Goal: Transaction & Acquisition: Download file/media

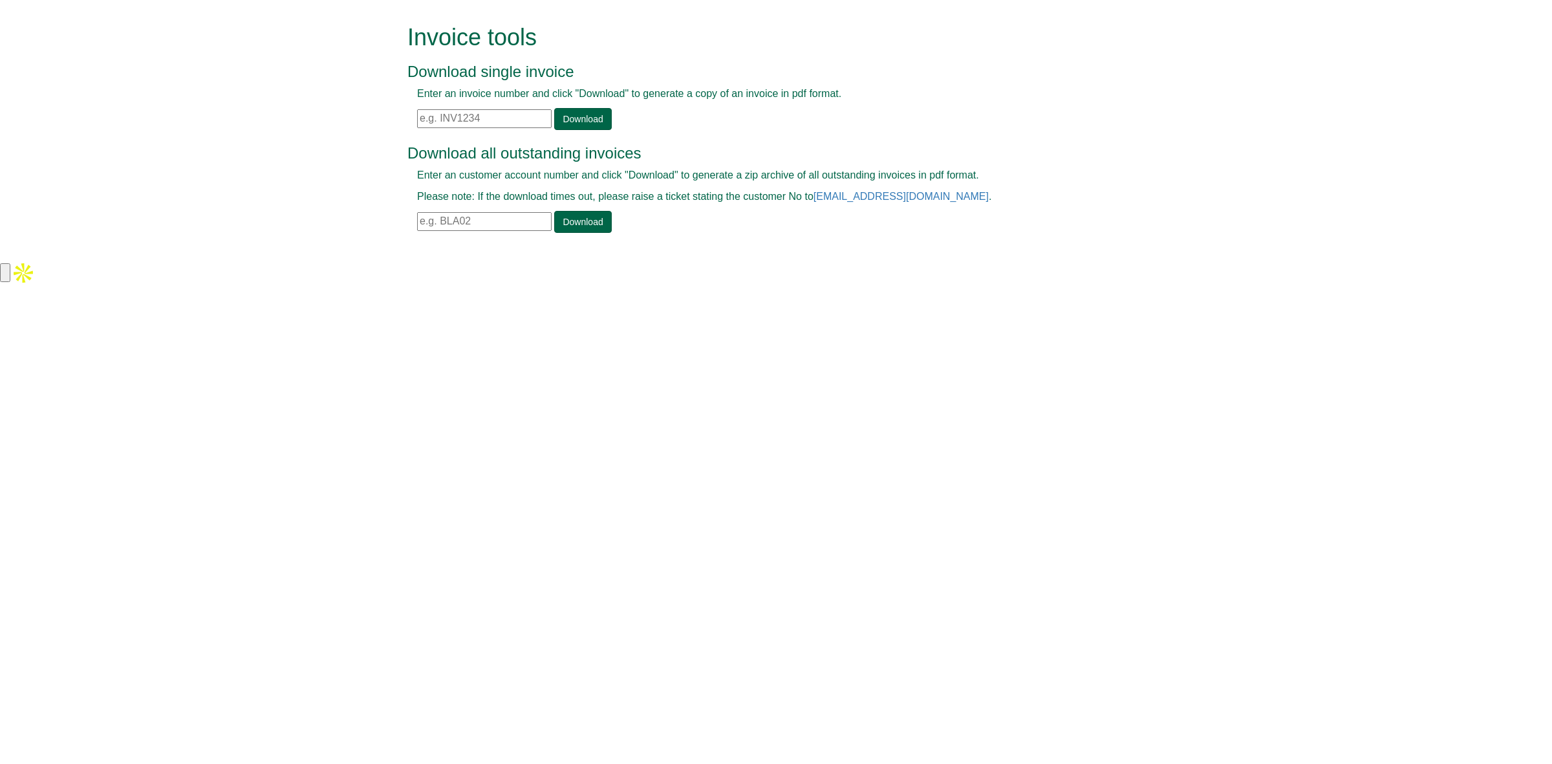
click at [488, 112] on input "text" at bounding box center [484, 118] width 135 height 19
paste input "ORD1497758"
click at [584, 118] on link "Download" at bounding box center [582, 119] width 57 height 22
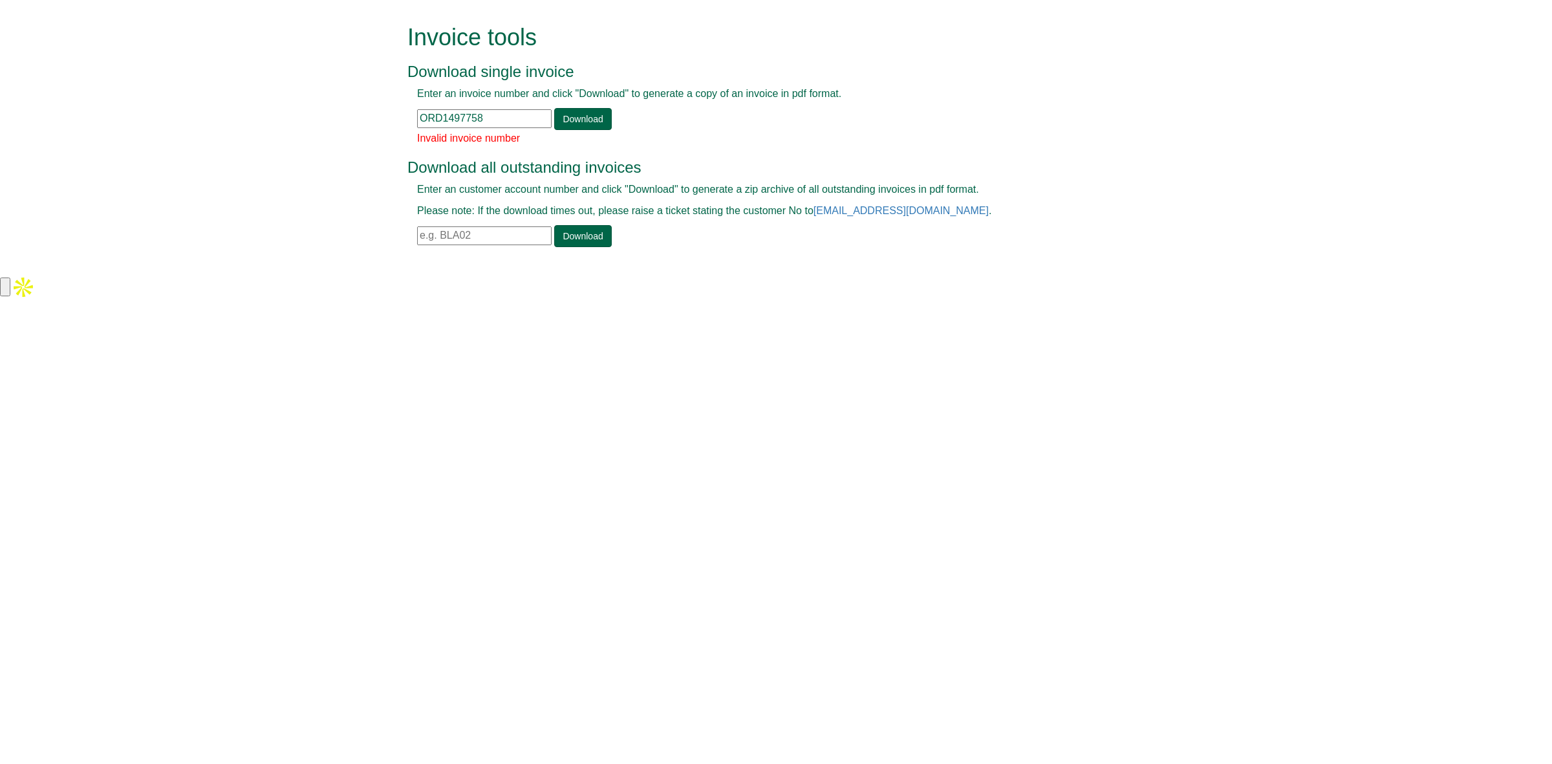
click at [517, 120] on input "ORD1497758" at bounding box center [484, 118] width 135 height 19
type input "ORD1497758"
click at [582, 124] on link "Download" at bounding box center [582, 119] width 57 height 22
click at [565, 108] on link "Download" at bounding box center [582, 119] width 57 height 22
click at [688, 270] on div "Invoice tools Download single invoice Enter an invoice number and click "Downlo…" at bounding box center [785, 137] width 737 height 274
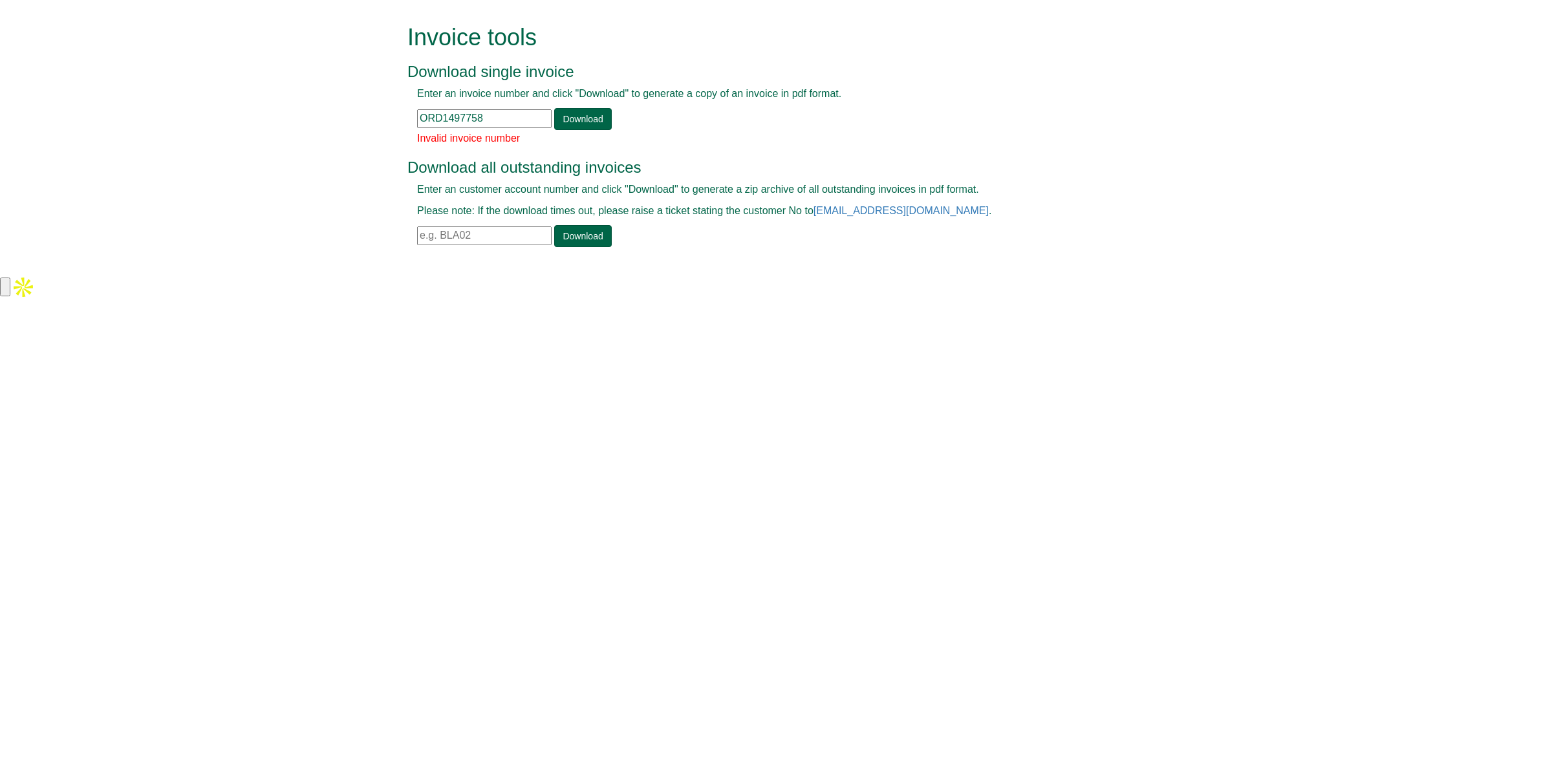
drag, startPoint x: 525, startPoint y: 115, endPoint x: 388, endPoint y: 112, distance: 136.5
click at [388, 112] on form "Invoice tools Download single invoice Enter an invoice number and click "Downlo…" at bounding box center [776, 137] width 1552 height 274
click at [495, 114] on input "text" at bounding box center [484, 118] width 135 height 19
paste input "INV1395361"
click at [581, 118] on link "Download" at bounding box center [582, 119] width 57 height 22
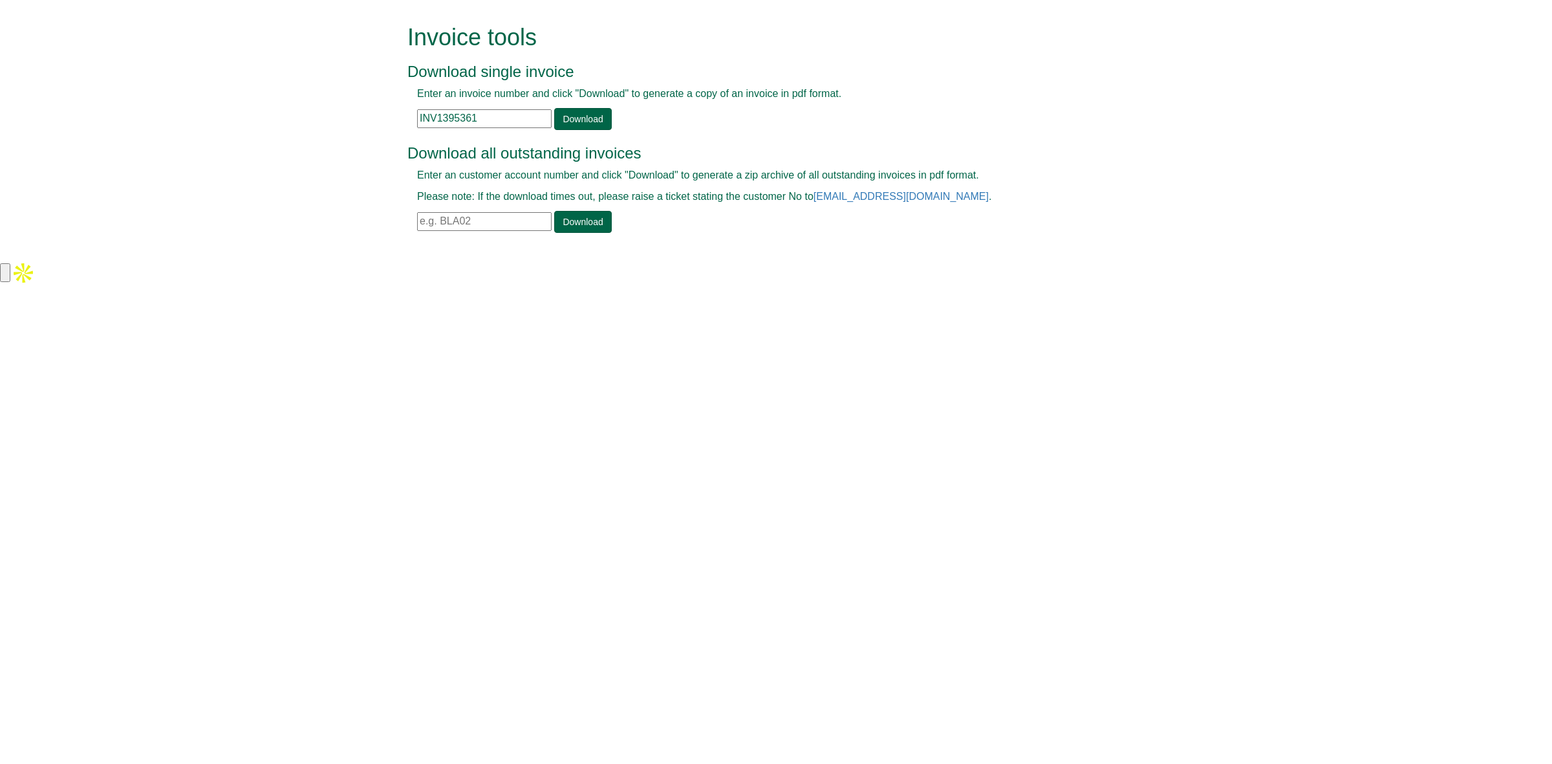
drag, startPoint x: 1330, startPoint y: 248, endPoint x: 912, endPoint y: 213, distance: 419.3
click at [1330, 248] on form "Invoice tools Download single invoice Enter an invoice number and click "Downlo…" at bounding box center [776, 130] width 1552 height 260
click at [503, 115] on input "INV1395361" at bounding box center [484, 118] width 135 height 19
drag, startPoint x: 503, startPoint y: 115, endPoint x: 334, endPoint y: 102, distance: 169.3
click at [334, 102] on form "Invoice tools Download single invoice Enter an invoice number and click "Downlo…" at bounding box center [776, 130] width 1552 height 260
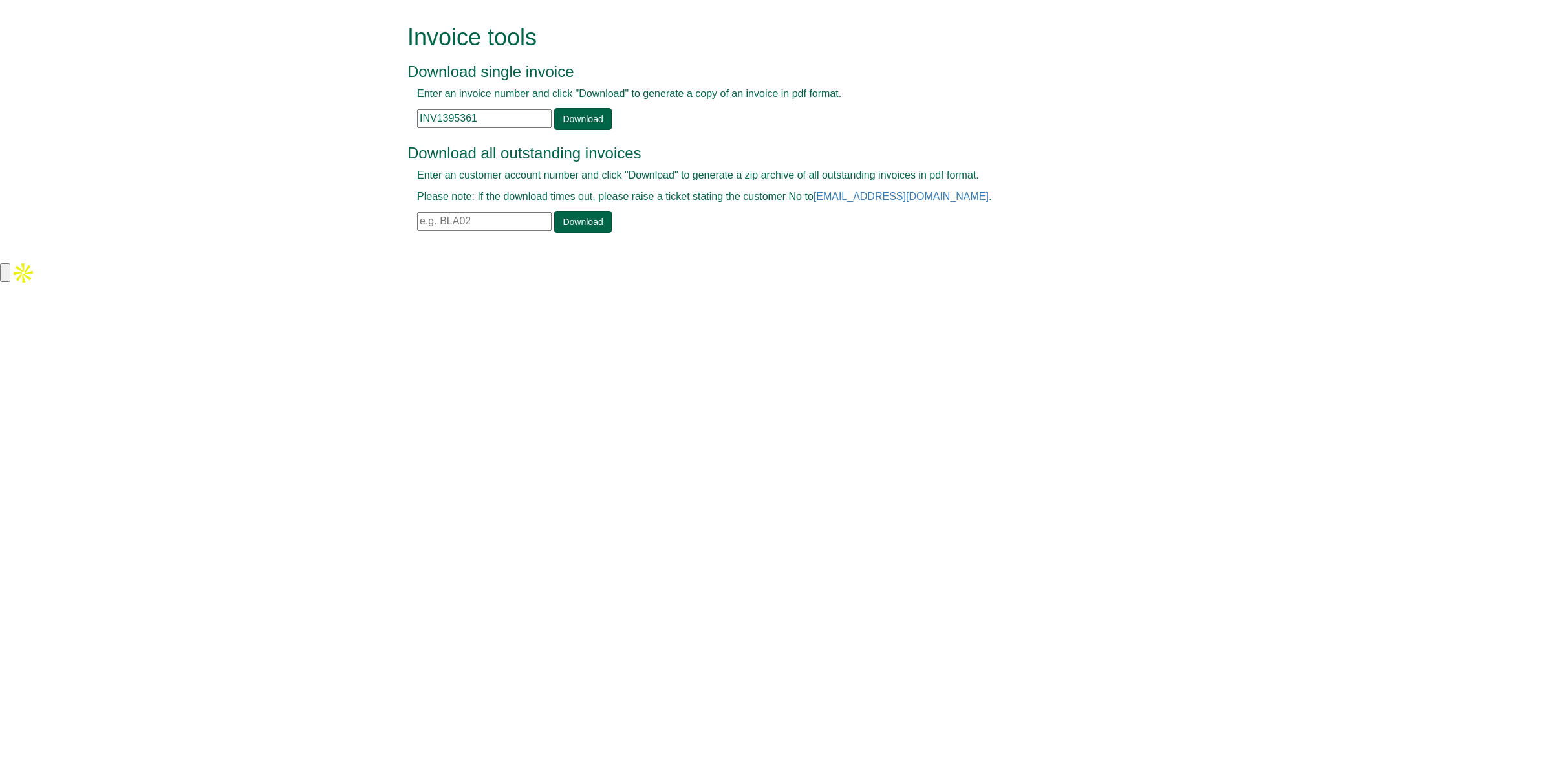
paste input "9307"
click at [576, 120] on link "Download" at bounding box center [582, 119] width 57 height 22
drag, startPoint x: 501, startPoint y: 115, endPoint x: 342, endPoint y: 120, distance: 159.8
click at [342, 120] on form "Invoice tools Download single invoice Enter an invoice number and click "Downlo…" at bounding box center [776, 130] width 1552 height 260
paste input "5361"
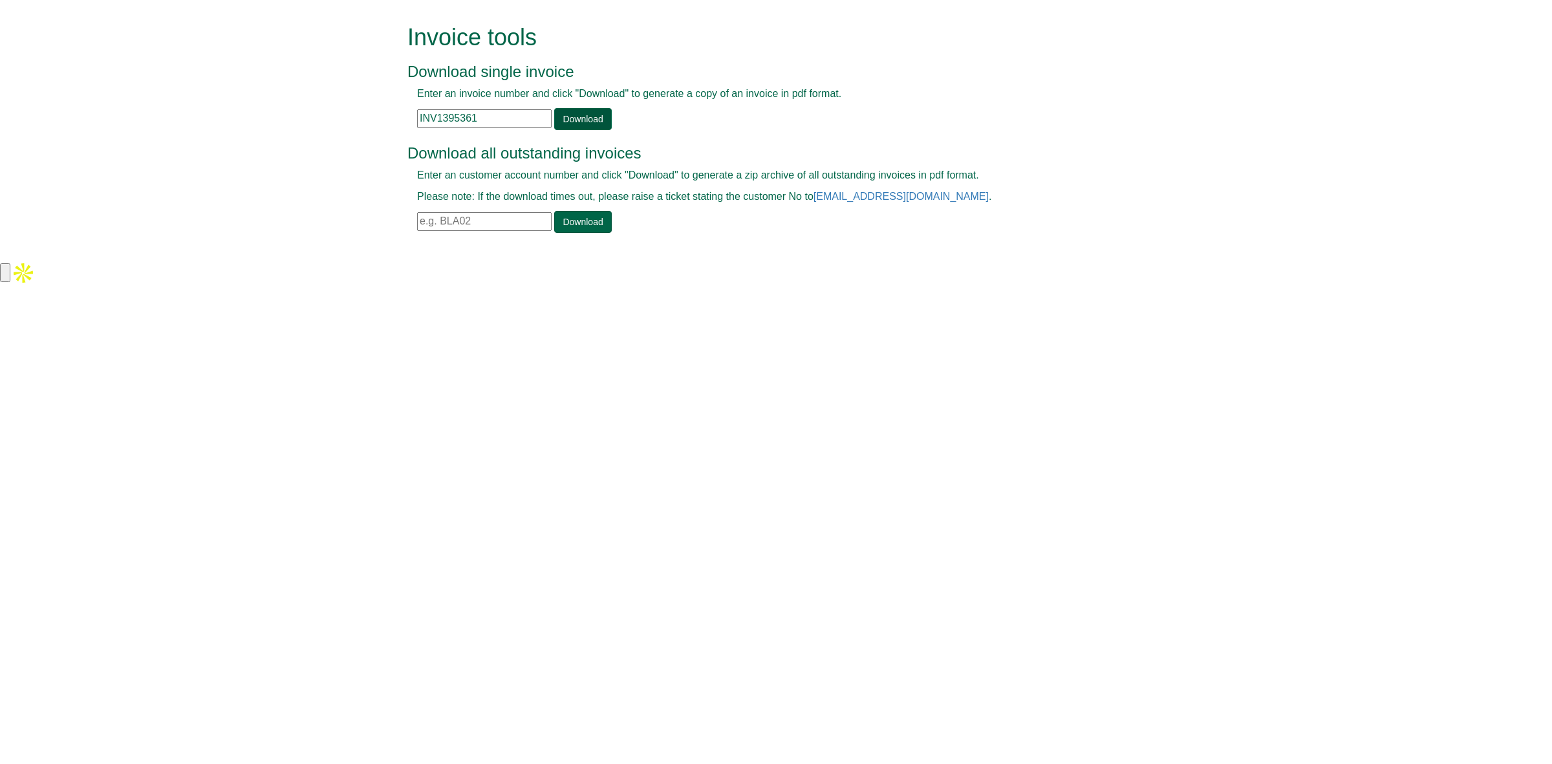
type input "INV1395361"
click at [579, 115] on link "Download" at bounding box center [582, 119] width 57 height 22
